Goal: Task Accomplishment & Management: Complete application form

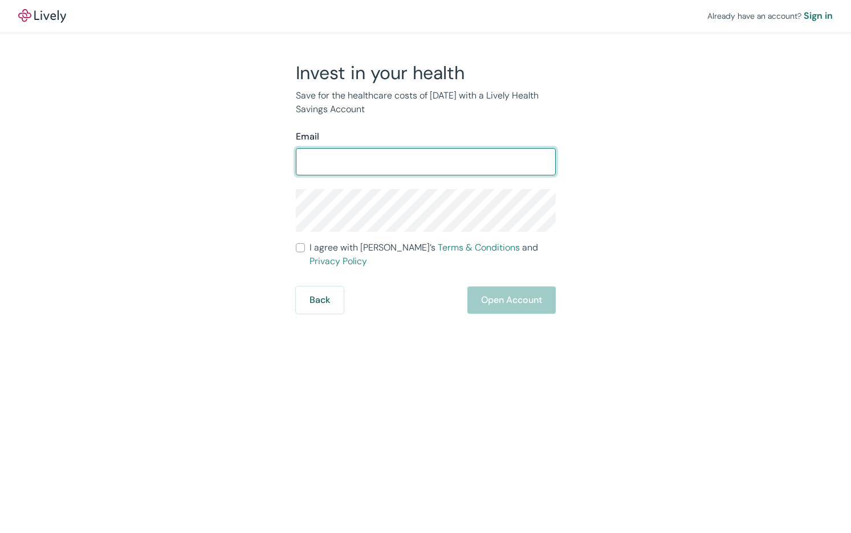
click at [403, 357] on div "Already have an account? Sign in Invest in your health Save for the healthcare …" at bounding box center [425, 266] width 851 height 533
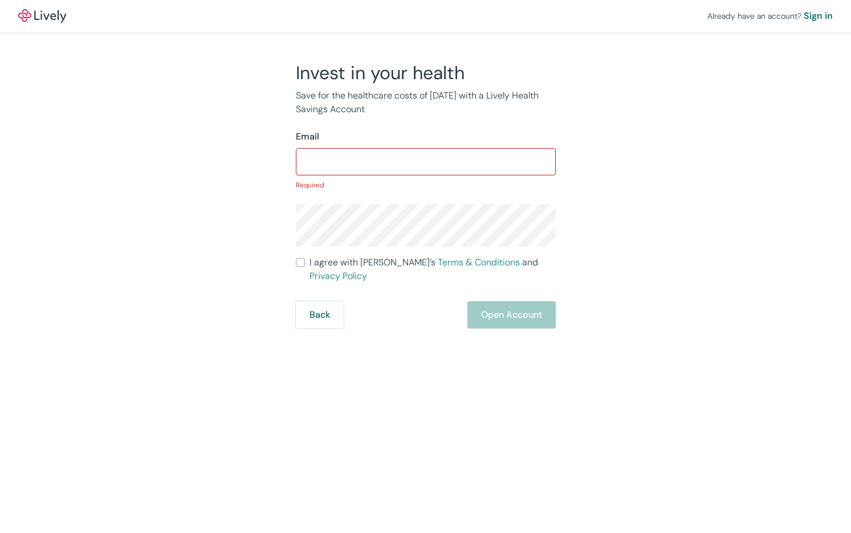
click at [353, 162] on input "Email" at bounding box center [426, 161] width 260 height 23
click at [688, 318] on div "Invest in your health Save for the healthcare costs of [DATE] with a Lively Hea…" at bounding box center [418, 195] width 547 height 267
click at [48, 17] on img at bounding box center [42, 16] width 48 height 14
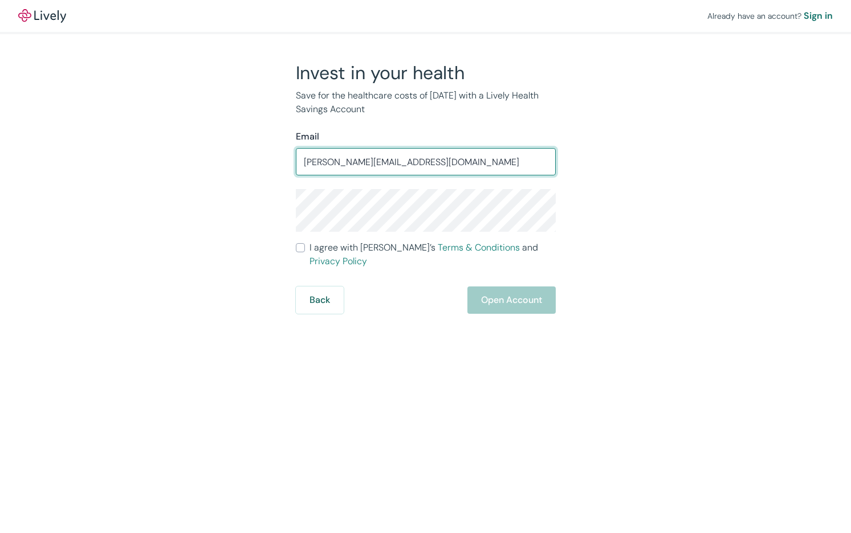
type input "[PERSON_NAME][EMAIL_ADDRESS][DOMAIN_NAME]"
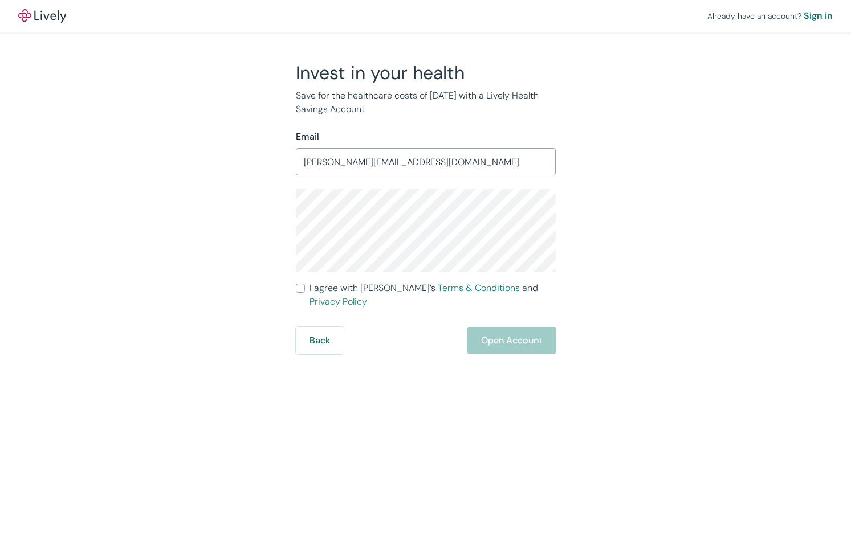
click at [301, 290] on input "I agree with Lively’s Terms & Conditions and Privacy Policy" at bounding box center [300, 288] width 9 height 9
checkbox input "true"
click at [528, 328] on button "Open Account" at bounding box center [511, 340] width 88 height 27
